Goal: Task Accomplishment & Management: Manage account settings

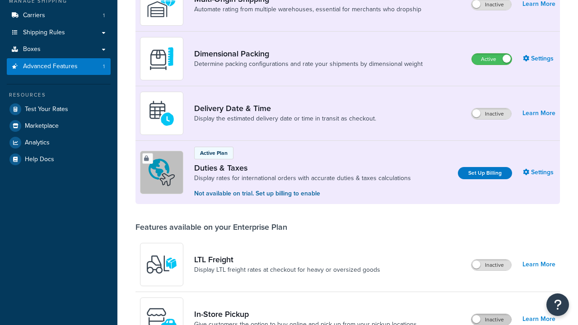
click at [492, 315] on label "Inactive" at bounding box center [492, 320] width 40 height 11
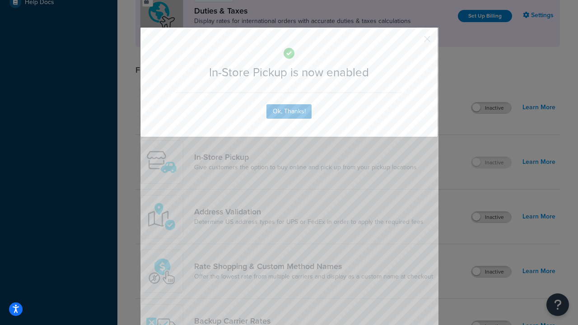
click at [414, 41] on button "button" at bounding box center [414, 42] width 2 height 2
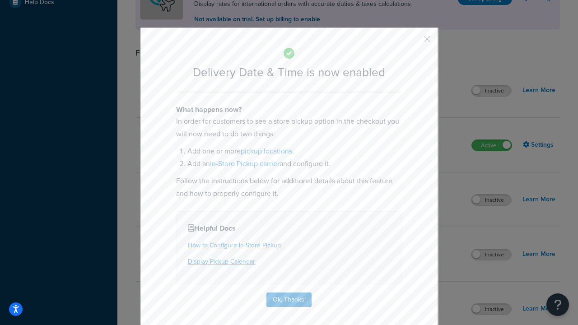
scroll to position [87, 0]
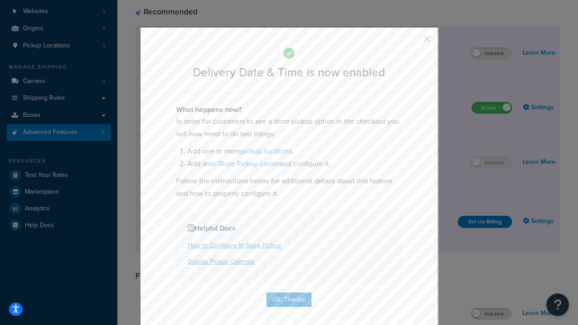
click at [414, 41] on button "button" at bounding box center [414, 42] width 2 height 2
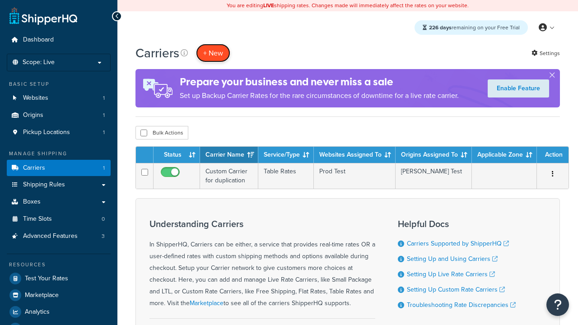
click at [213, 53] on button "+ New" at bounding box center [213, 53] width 34 height 19
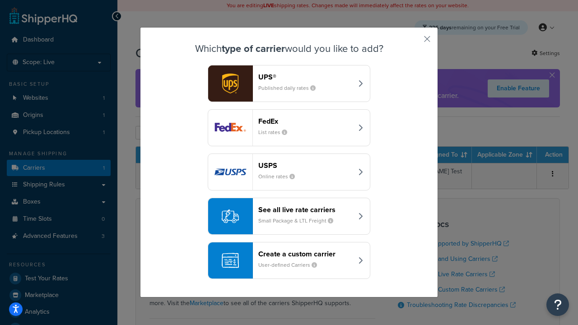
click at [289, 261] on div "Create a custom carrier User-defined Carriers" at bounding box center [306, 261] width 94 height 22
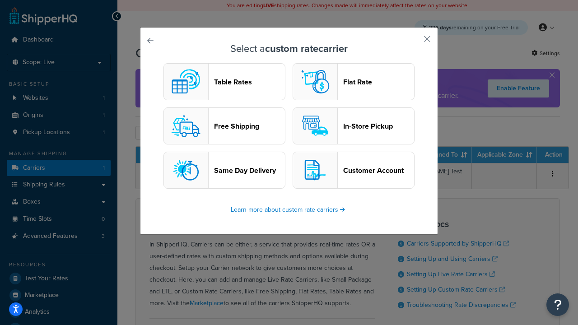
click at [354, 126] on header "In-Store Pickup" at bounding box center [378, 126] width 71 height 9
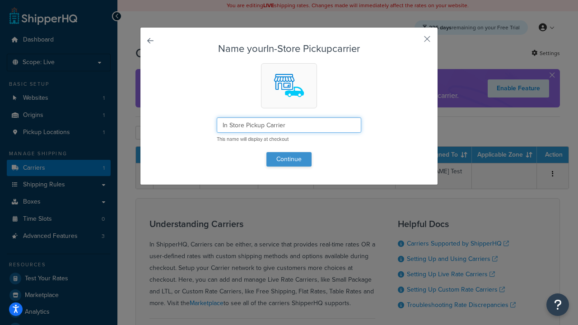
type input "In Store Pickup Carrier"
click at [289, 159] on button "Continue" at bounding box center [289, 159] width 45 height 14
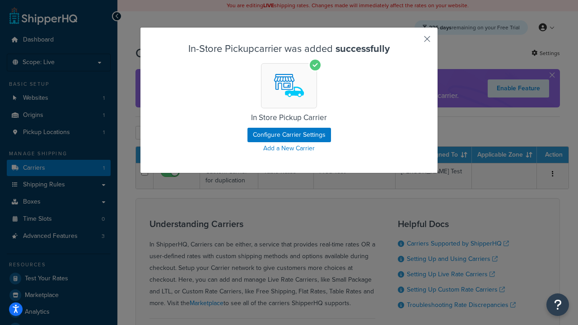
click at [414, 42] on button "button" at bounding box center [414, 42] width 2 height 2
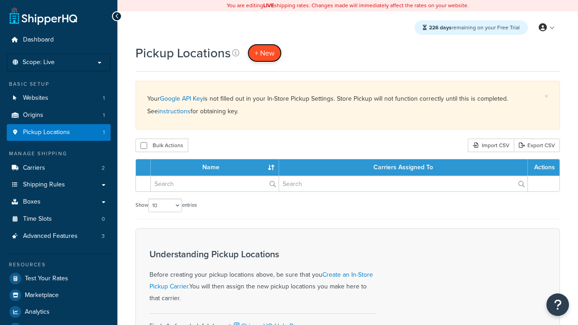
click at [265, 53] on span "+ New" at bounding box center [265, 53] width 20 height 10
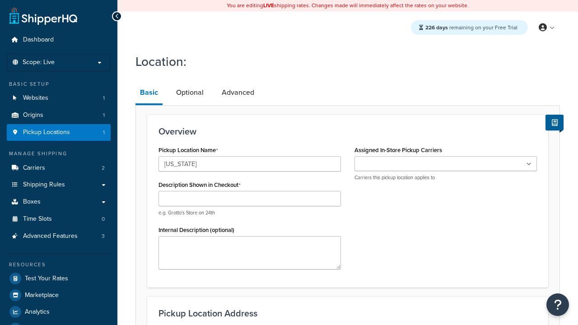
type input "California"
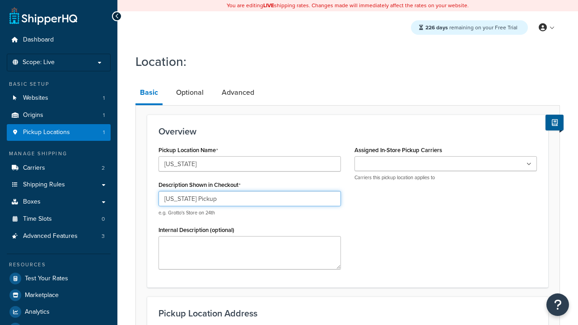
type input "California Pickup"
click at [446, 164] on ul at bounding box center [446, 163] width 183 height 15
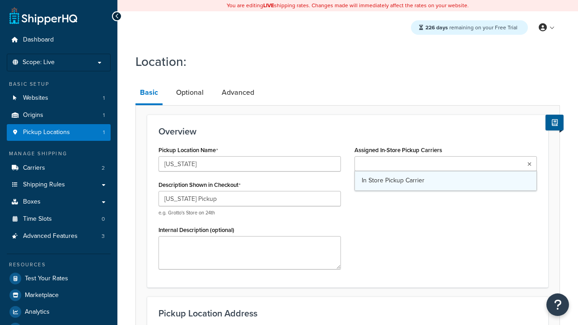
type input "3385 Michelson Drive"
type input "Suite B"
type input "Irvine"
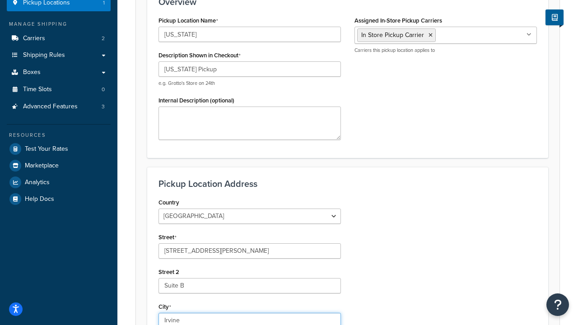
select select "5"
type input "Irvine"
type input "92612"
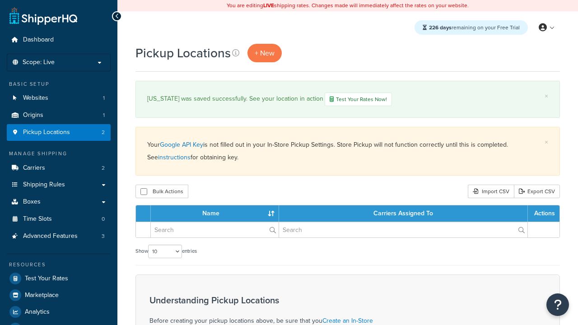
click at [215, 215] on th "Name" at bounding box center [215, 214] width 128 height 16
click at [404, 215] on th "Carriers Assigned To" at bounding box center [403, 214] width 249 height 16
click at [544, 215] on th "Actions" at bounding box center [544, 214] width 32 height 16
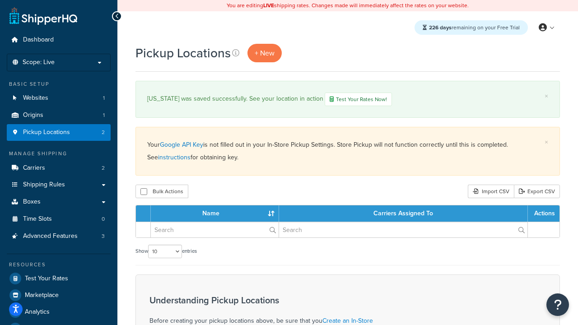
click at [544, 215] on th "Actions" at bounding box center [544, 214] width 32 height 16
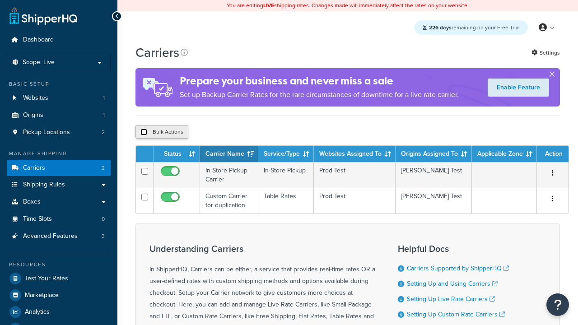
click at [144, 133] on input "checkbox" at bounding box center [144, 132] width 7 height 7
checkbox input "true"
click at [0, 0] on button "Delete" at bounding box center [0, 0] width 0 height 0
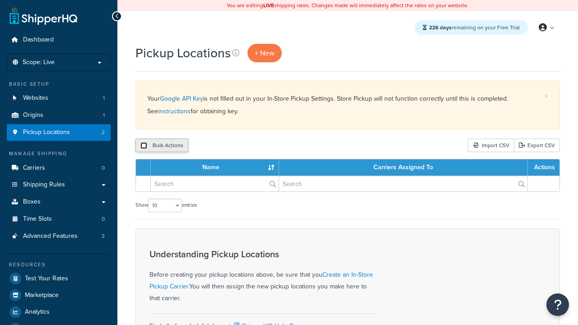
click at [144, 146] on input "checkbox" at bounding box center [144, 145] width 7 height 7
checkbox input "true"
